Goal: Transaction & Acquisition: Purchase product/service

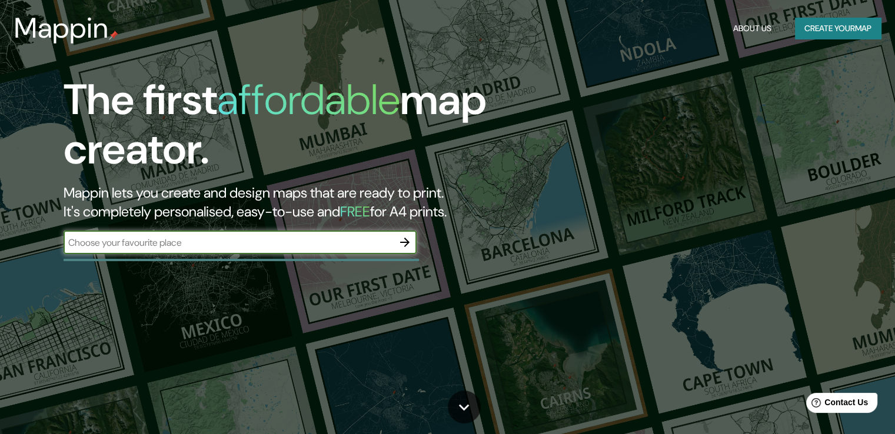
type input "huaraz [GEOGRAPHIC_DATA]"
click at [227, 243] on input "text" at bounding box center [229, 243] width 330 height 14
click at [236, 236] on input "text" at bounding box center [229, 243] width 330 height 14
click at [866, 31] on button "Create your map" at bounding box center [838, 29] width 86 height 22
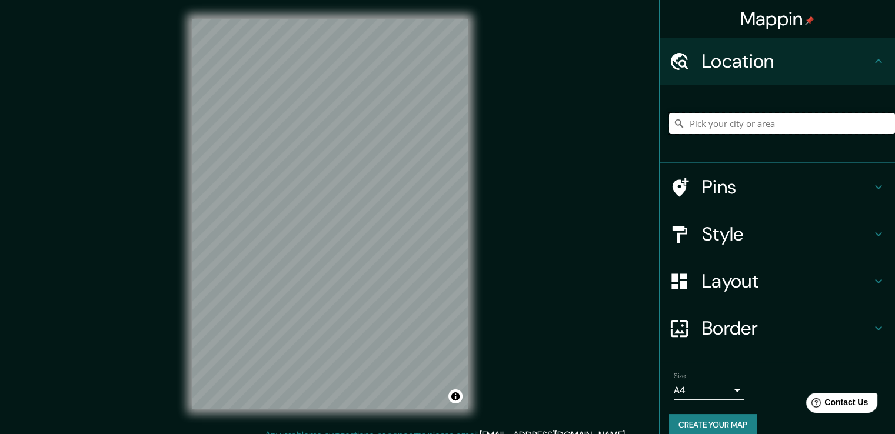
click at [732, 120] on input "Pick your city or area" at bounding box center [782, 123] width 226 height 21
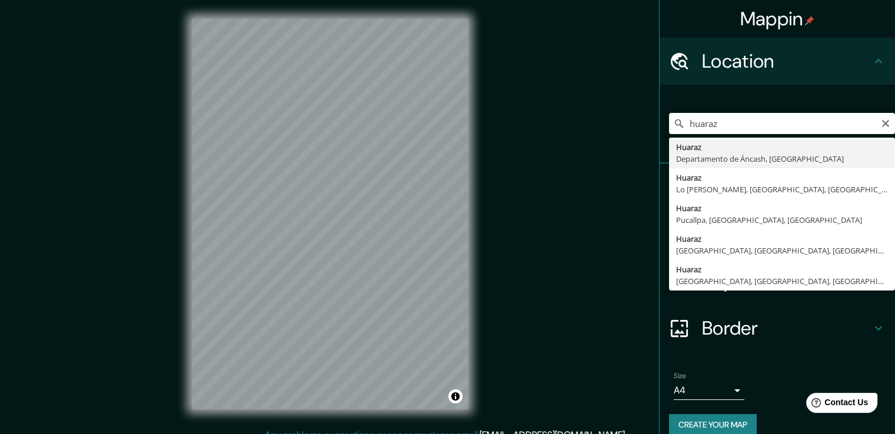
type input "Huaraz, Departamento de Áncash, Perú"
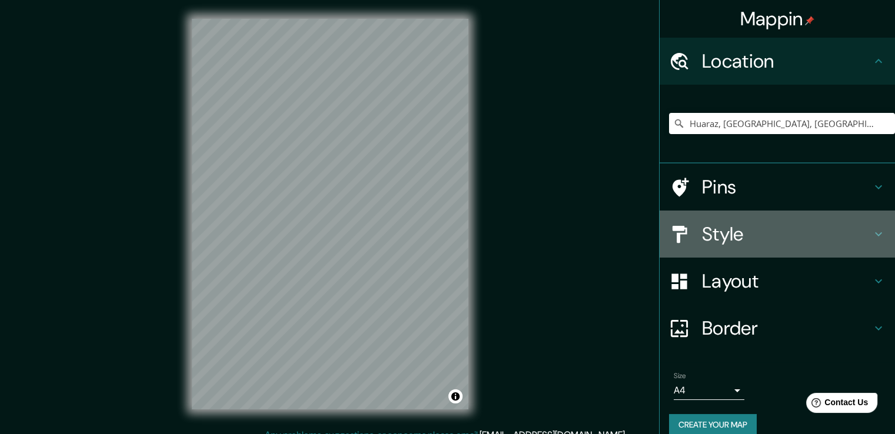
click at [872, 240] on icon at bounding box center [879, 234] width 14 height 14
